Goal: Check status: Check status

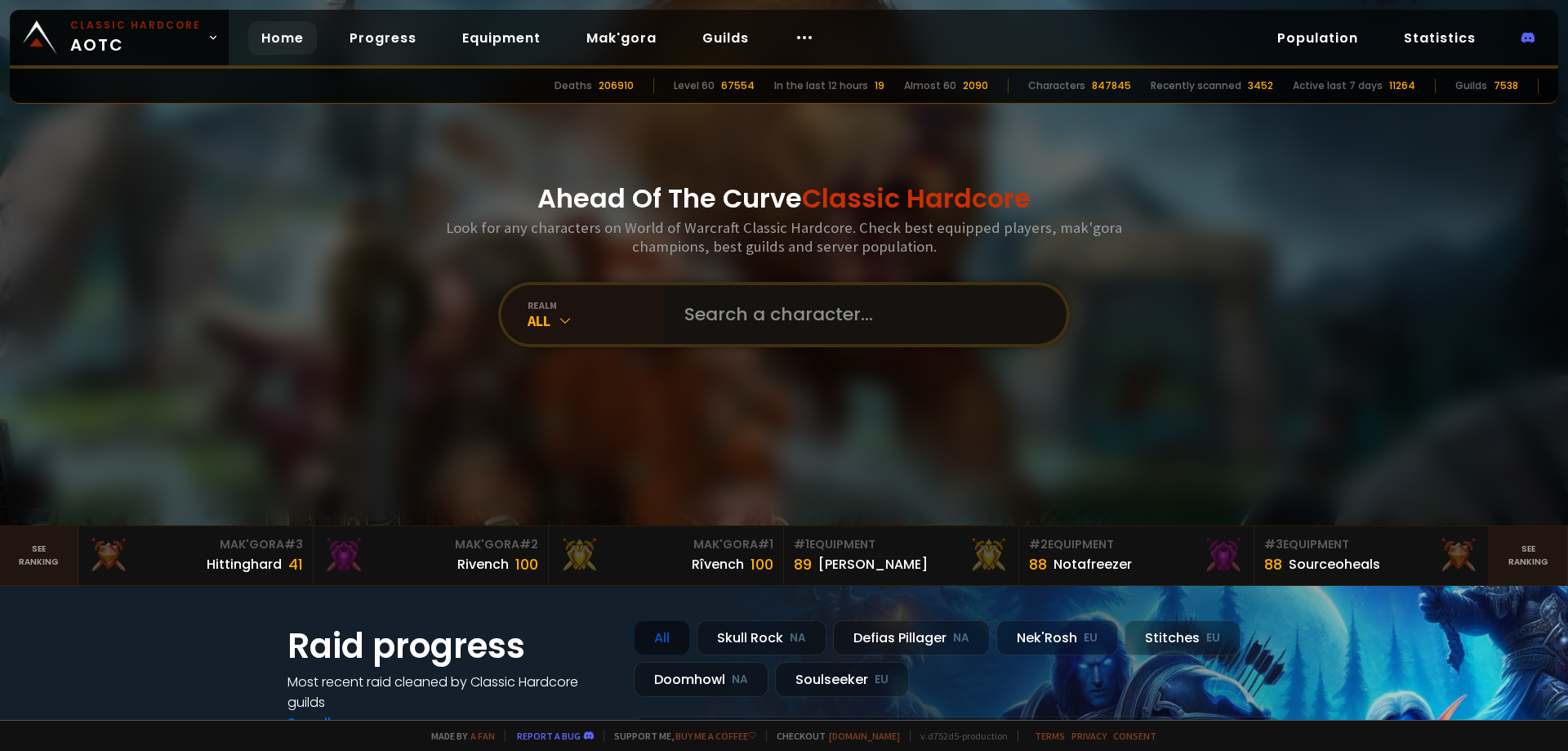
click at [861, 300] on input "text" at bounding box center [861, 314] width 372 height 59
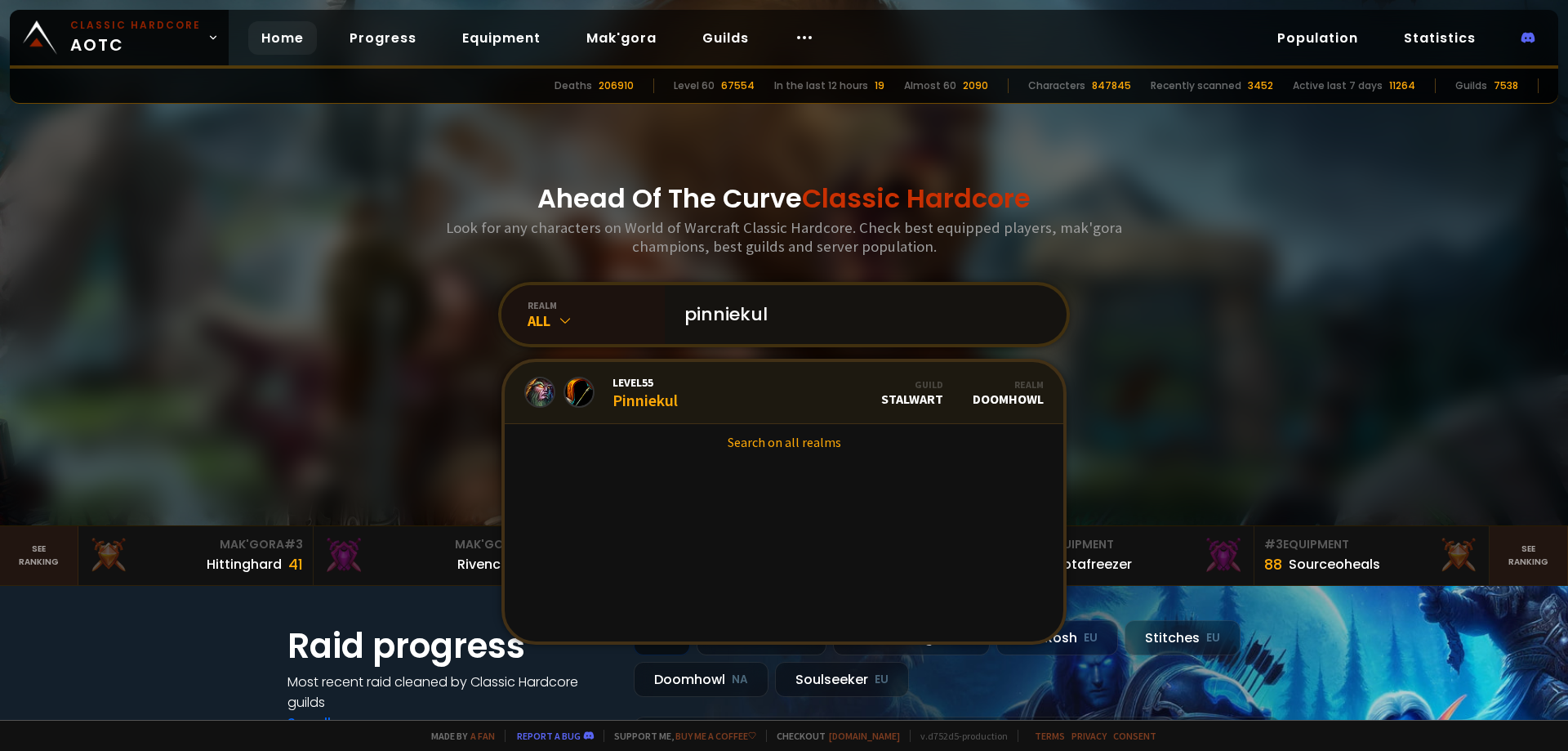
type input "pinniekul"
click at [748, 394] on link "Level 55 Pinniekul Guild Stalwart Realm Doomhowl" at bounding box center [783, 392] width 558 height 62
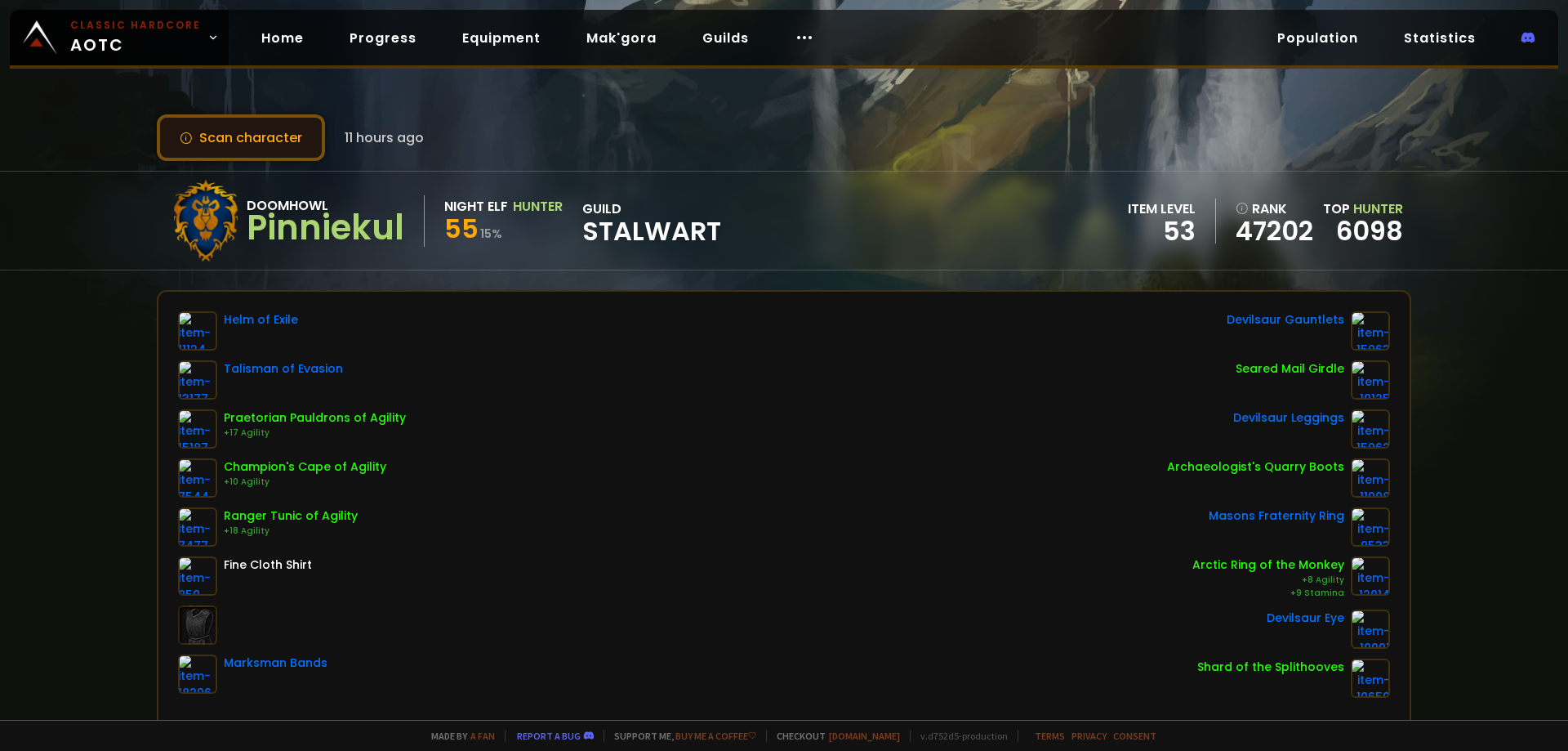
click at [244, 145] on button "Scan character" at bounding box center [240, 137] width 168 height 46
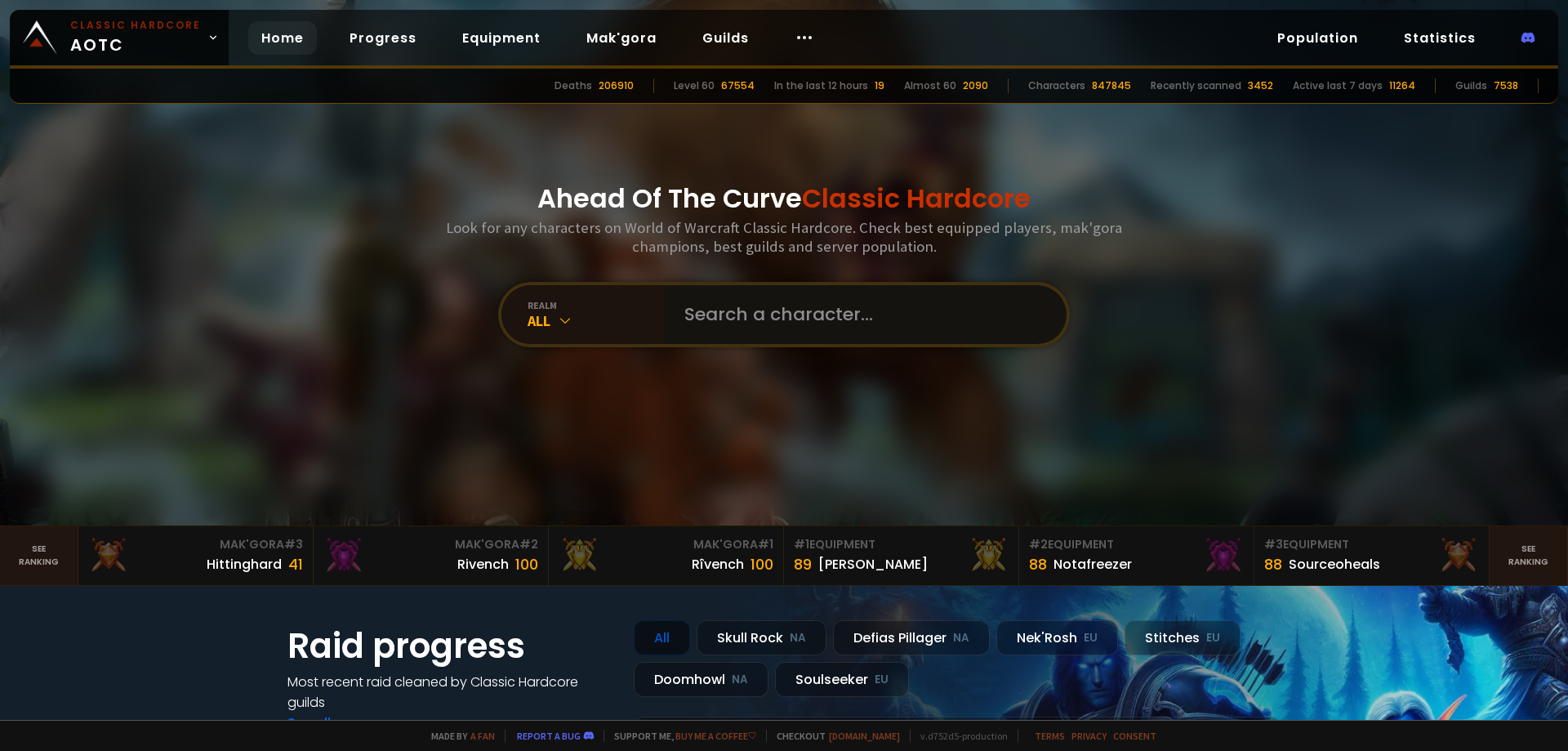
click at [771, 301] on input "text" at bounding box center [861, 314] width 372 height 59
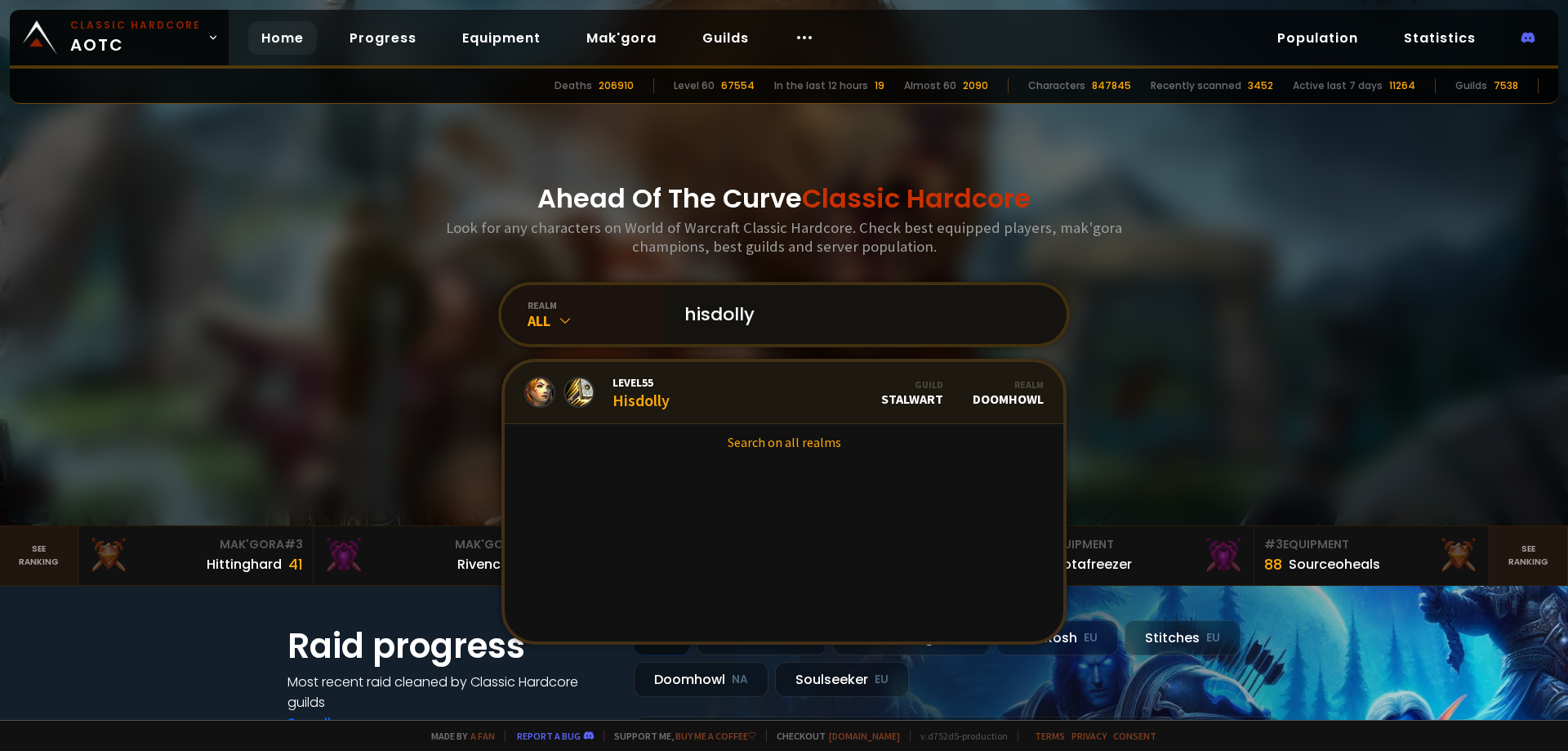
type input "hisdolly"
click at [704, 390] on link "Level 55 Hisdolly Guild Stalwart Realm Doomhowl" at bounding box center [783, 392] width 558 height 62
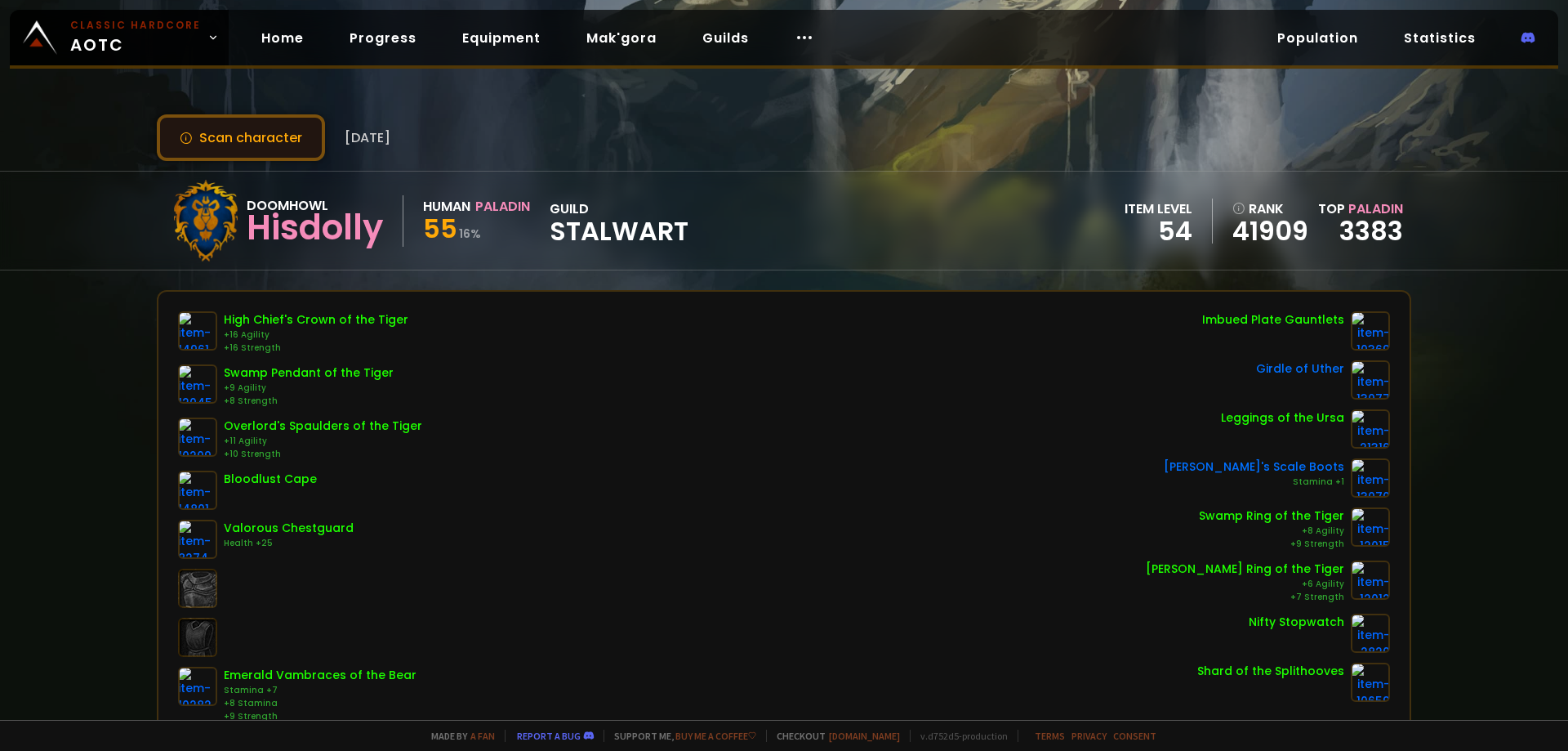
click at [219, 141] on button "Scan character" at bounding box center [240, 137] width 168 height 46
click at [201, 138] on button "Scan character" at bounding box center [240, 137] width 168 height 46
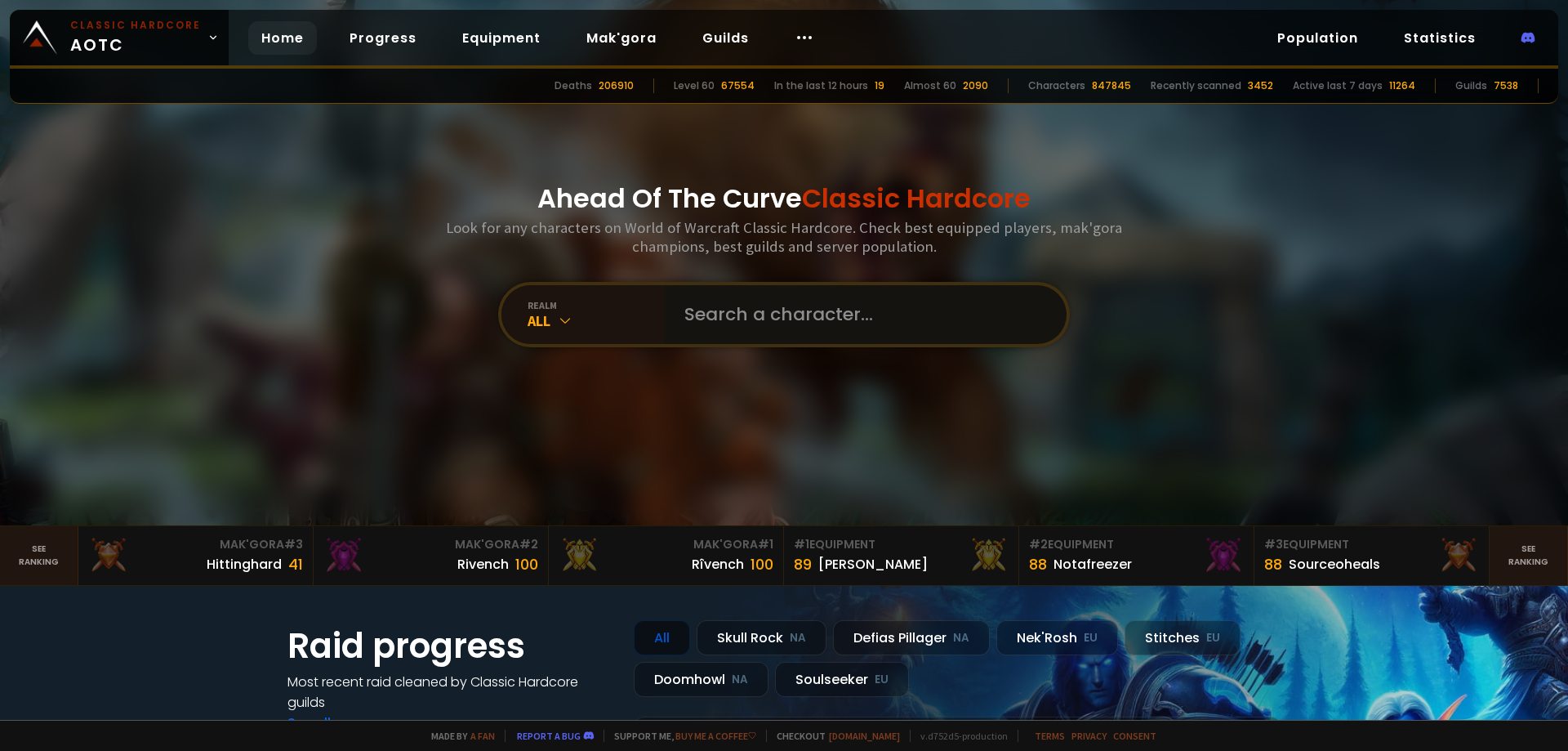
click at [789, 304] on input "text" at bounding box center [861, 314] width 372 height 59
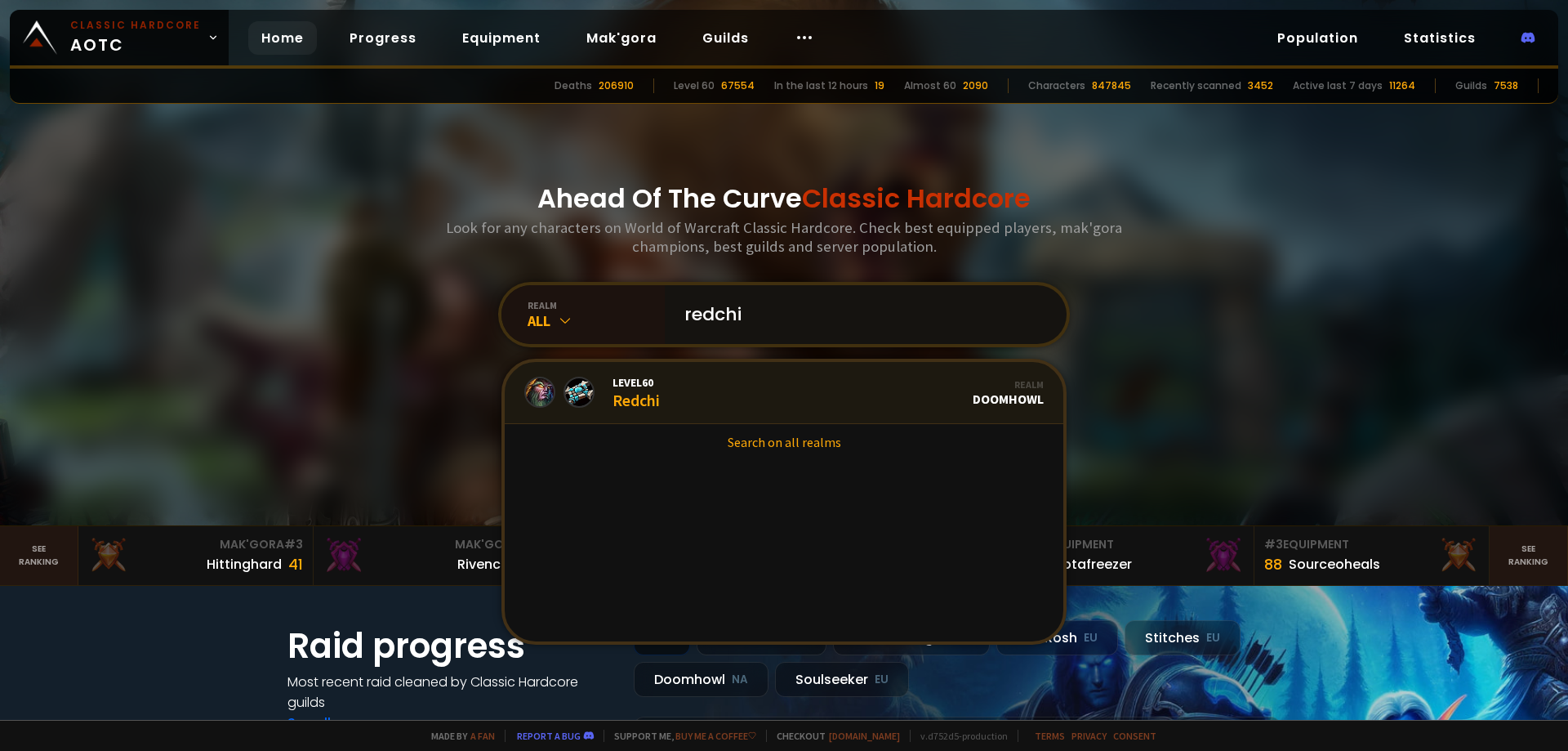
type input "redchi"
click at [718, 396] on link "Level 60 Redchi Realm Doomhowl" at bounding box center [783, 392] width 558 height 62
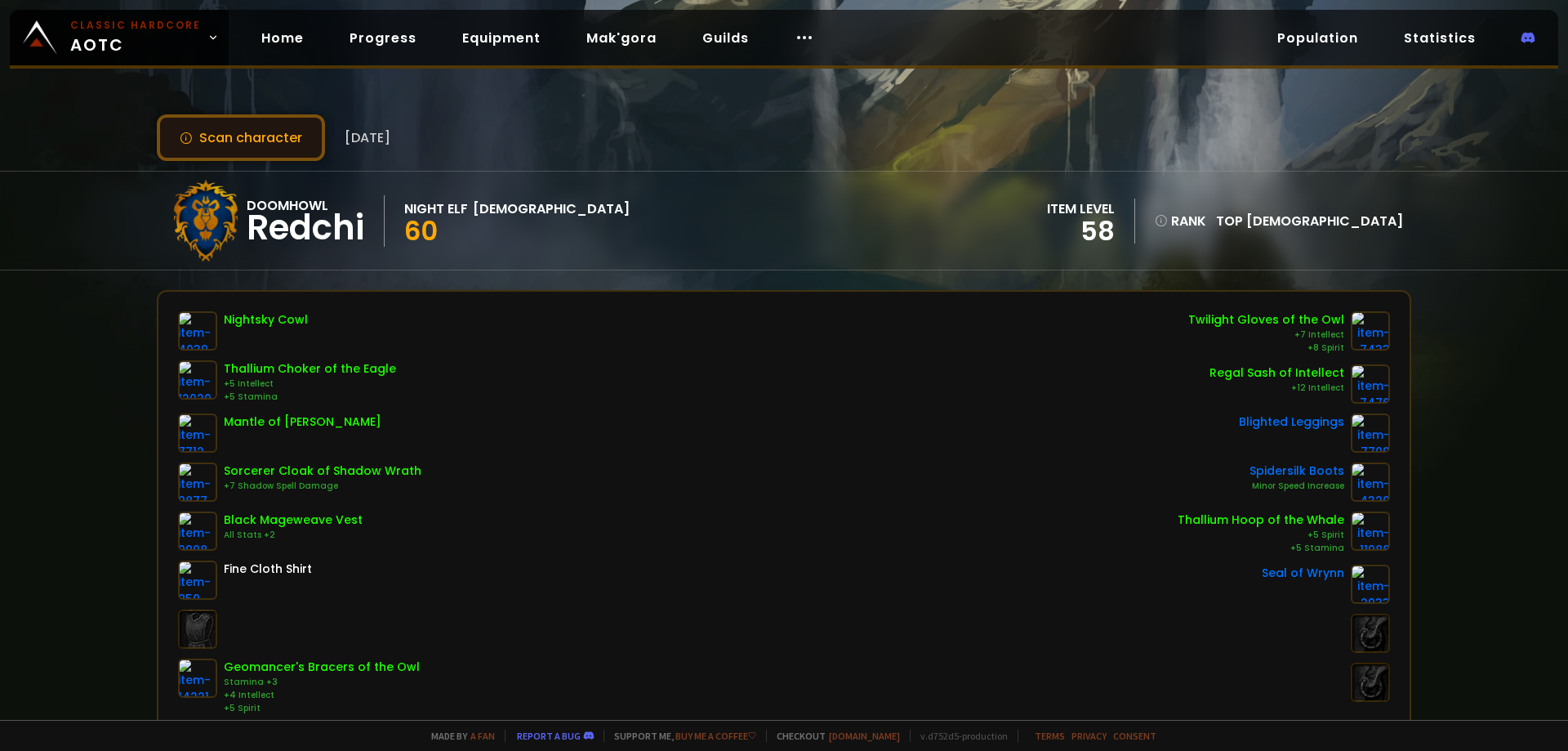
click at [210, 135] on button "Scan character" at bounding box center [240, 137] width 168 height 46
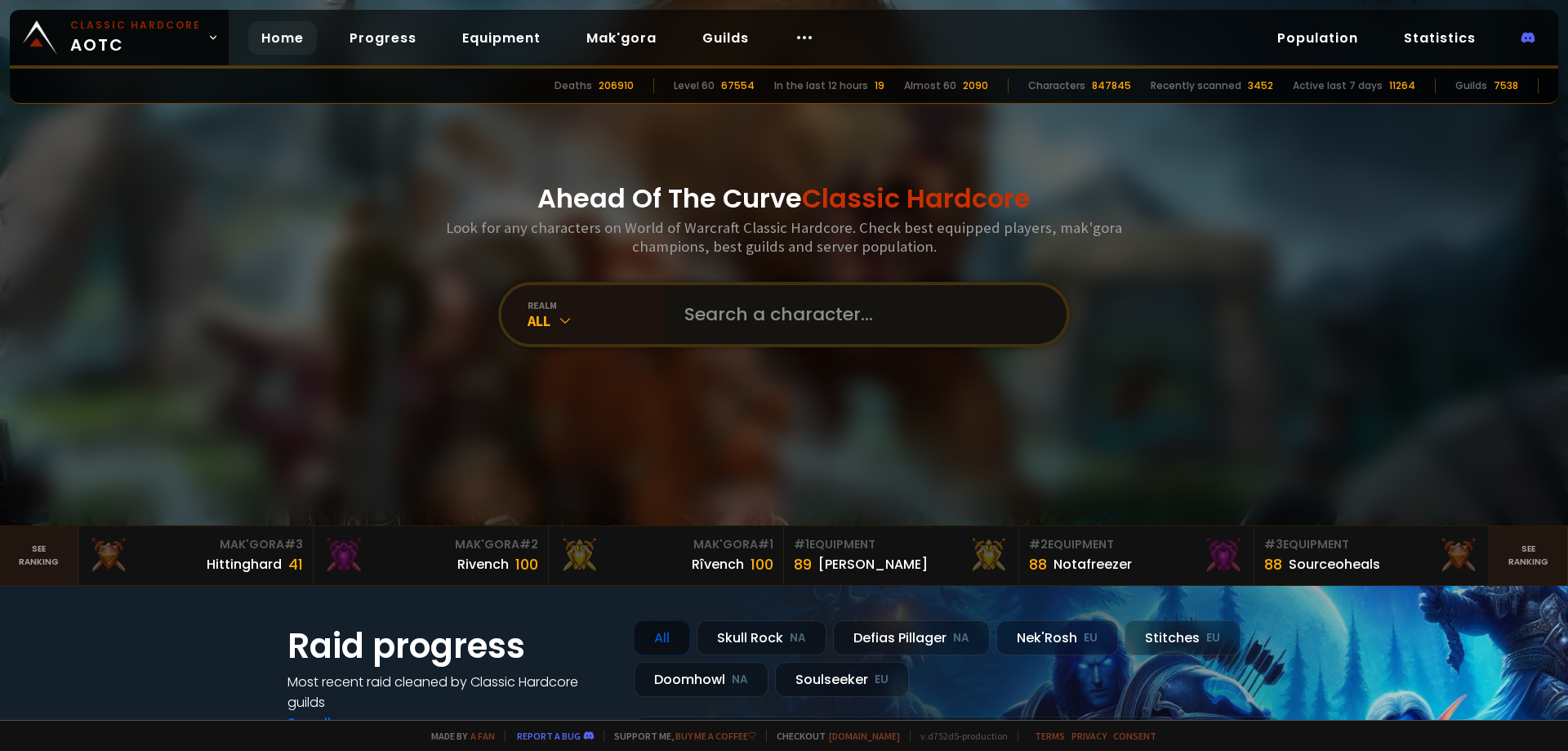
click at [805, 311] on input "text" at bounding box center [861, 314] width 372 height 59
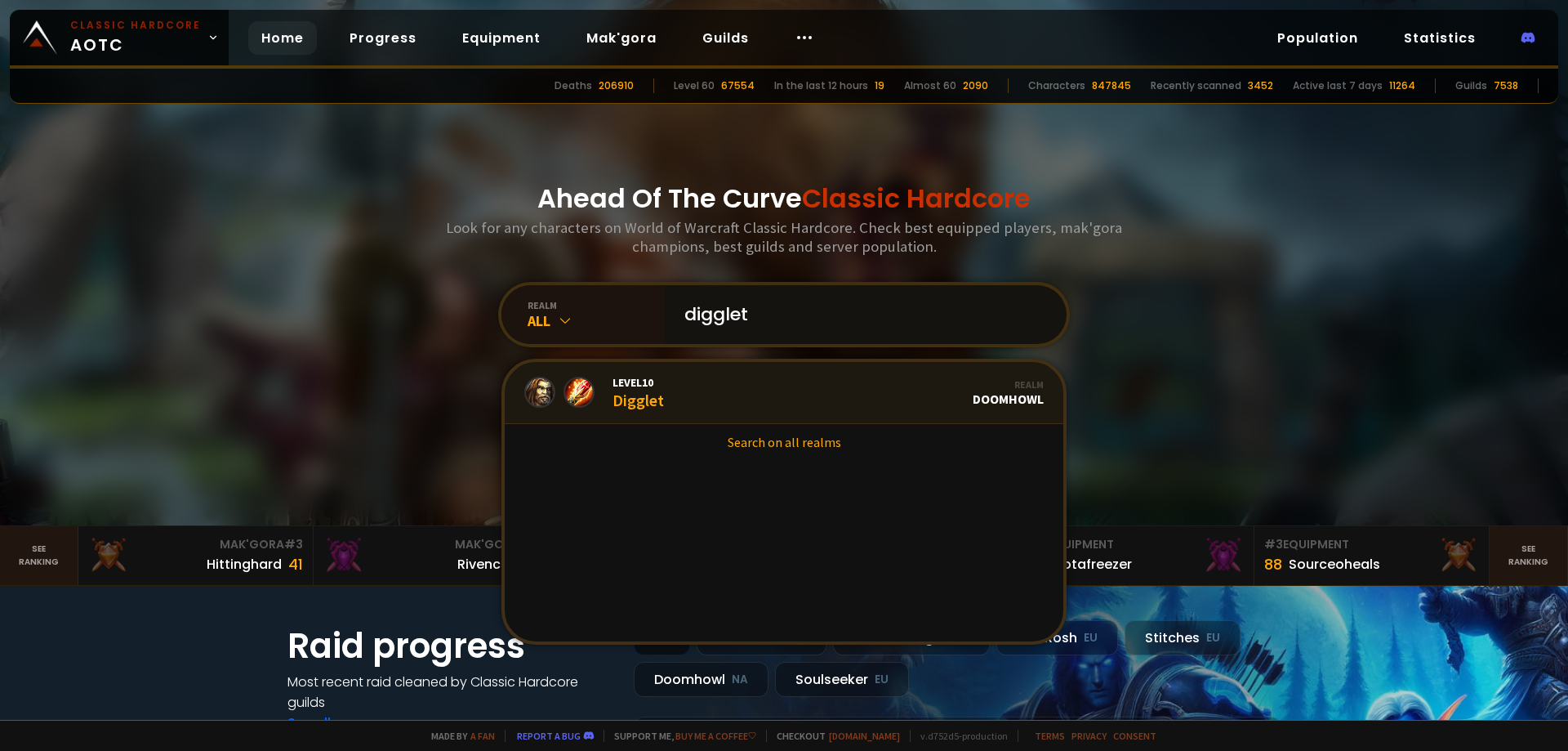
type input "digglet"
click at [765, 374] on link "Level 10 Digglet Realm Doomhowl" at bounding box center [783, 392] width 558 height 62
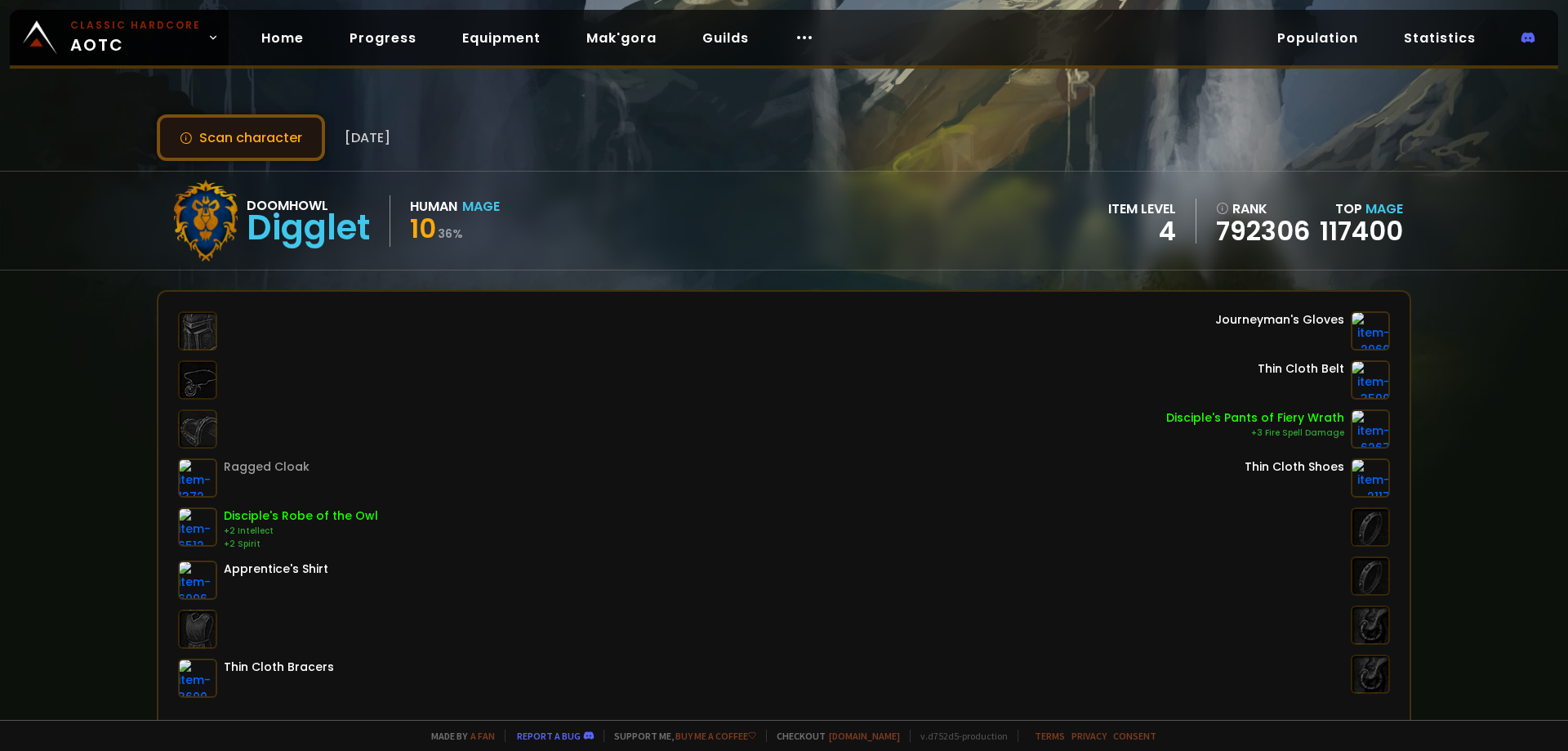
click at [289, 137] on button "Scan character" at bounding box center [240, 137] width 168 height 46
